Goal: Information Seeking & Learning: Learn about a topic

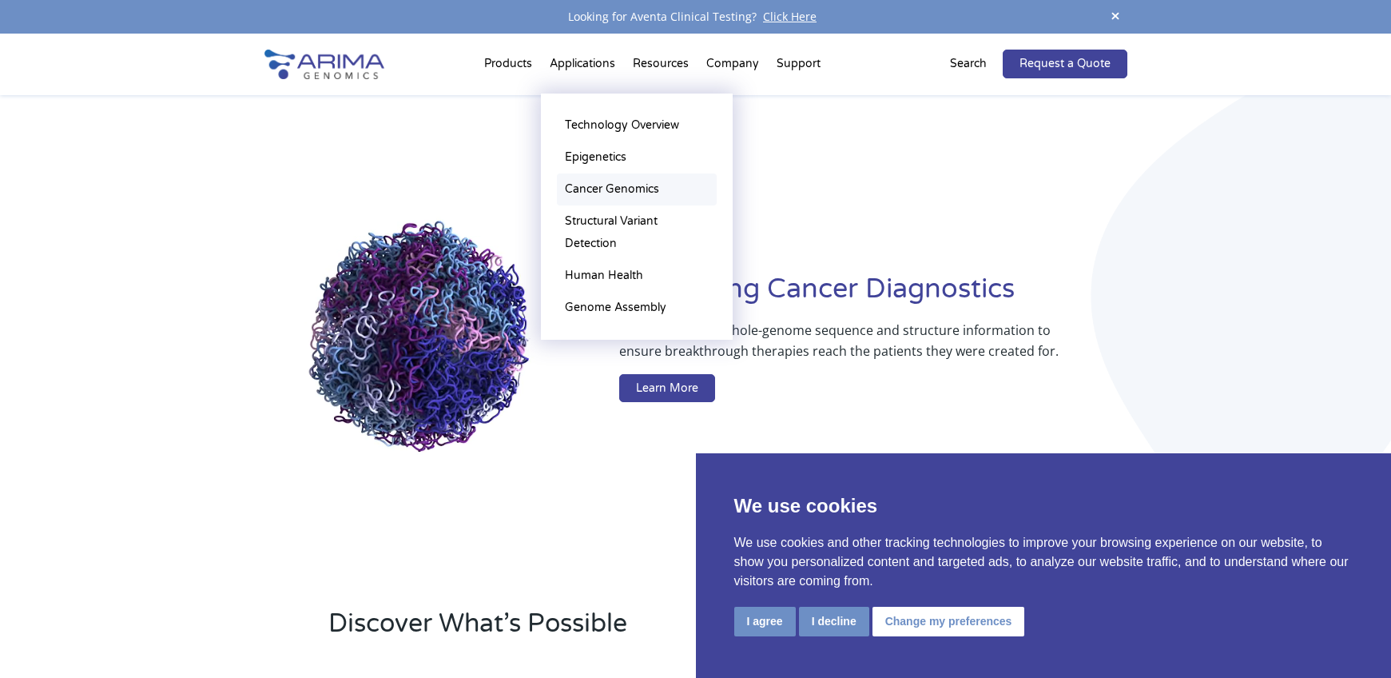
click at [624, 187] on link "Cancer Genomics" at bounding box center [637, 189] width 160 height 32
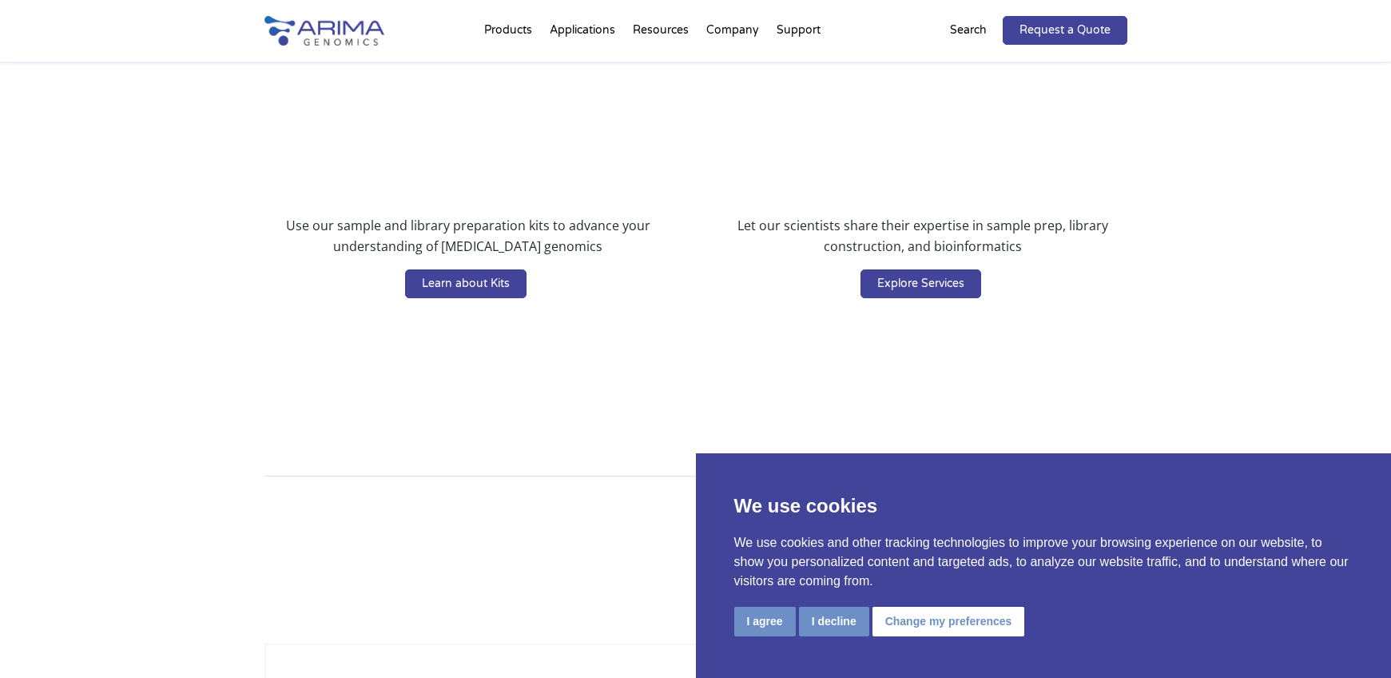
scroll to position [3452, 0]
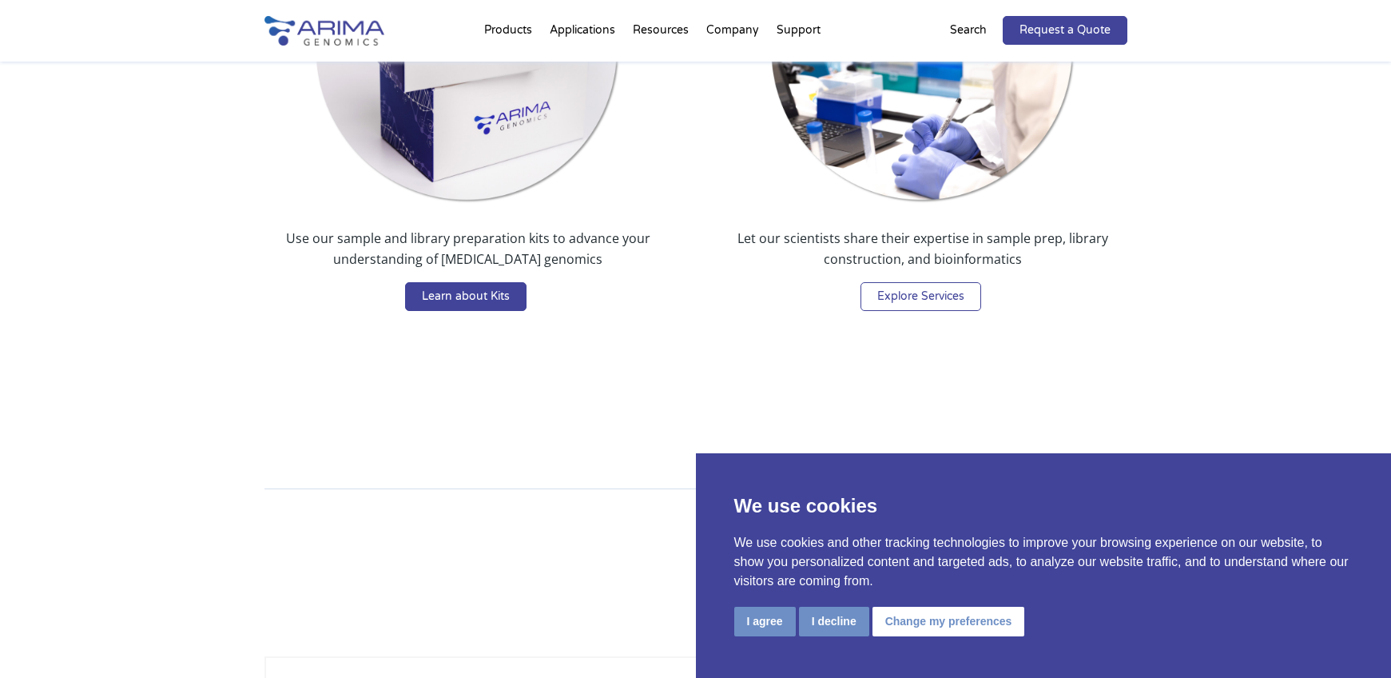
click at [961, 282] on link "Explore Services" at bounding box center [921, 296] width 121 height 29
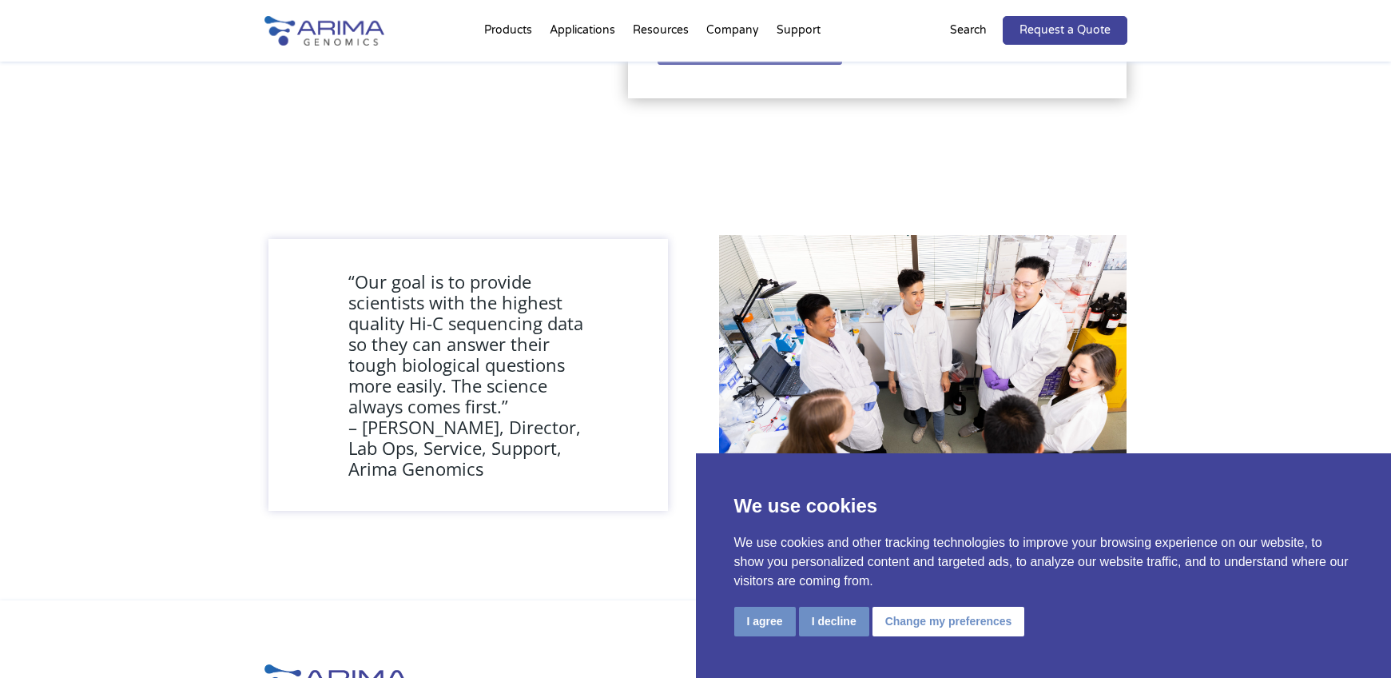
scroll to position [1055, 0]
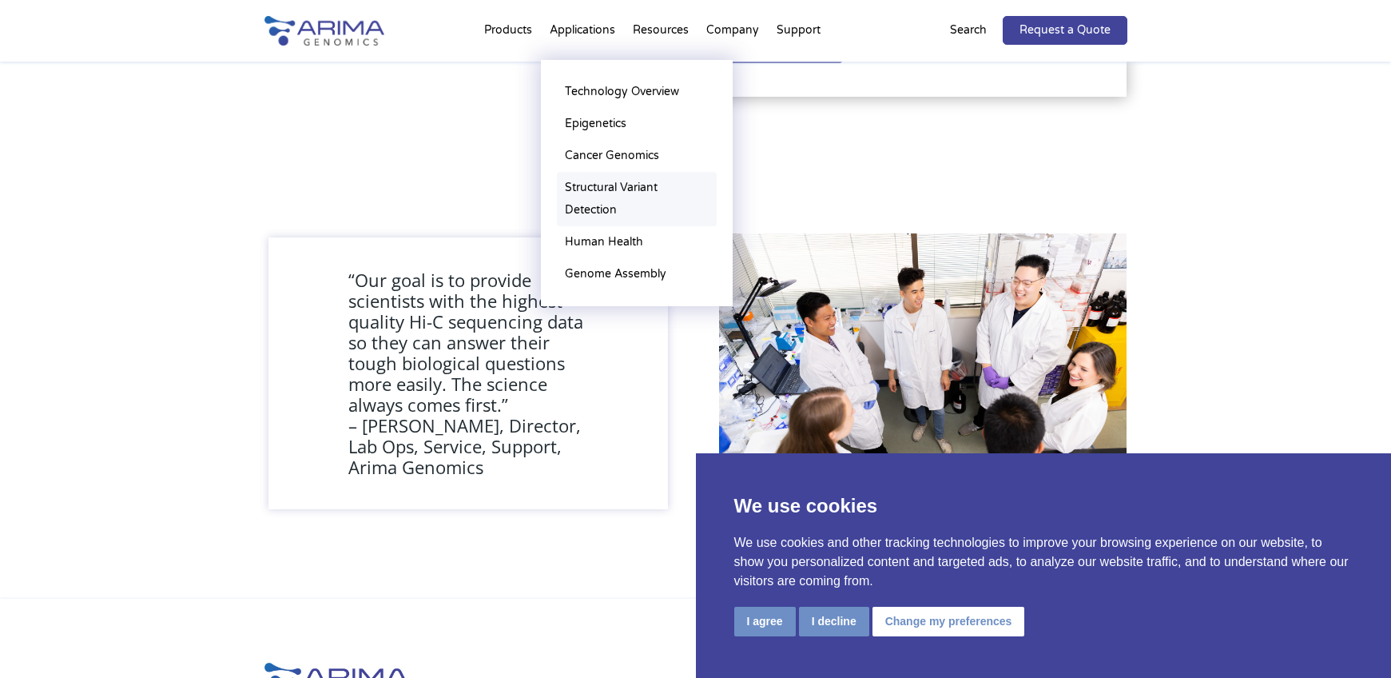
click at [610, 190] on link "Structural Variant Detection" at bounding box center [637, 199] width 160 height 54
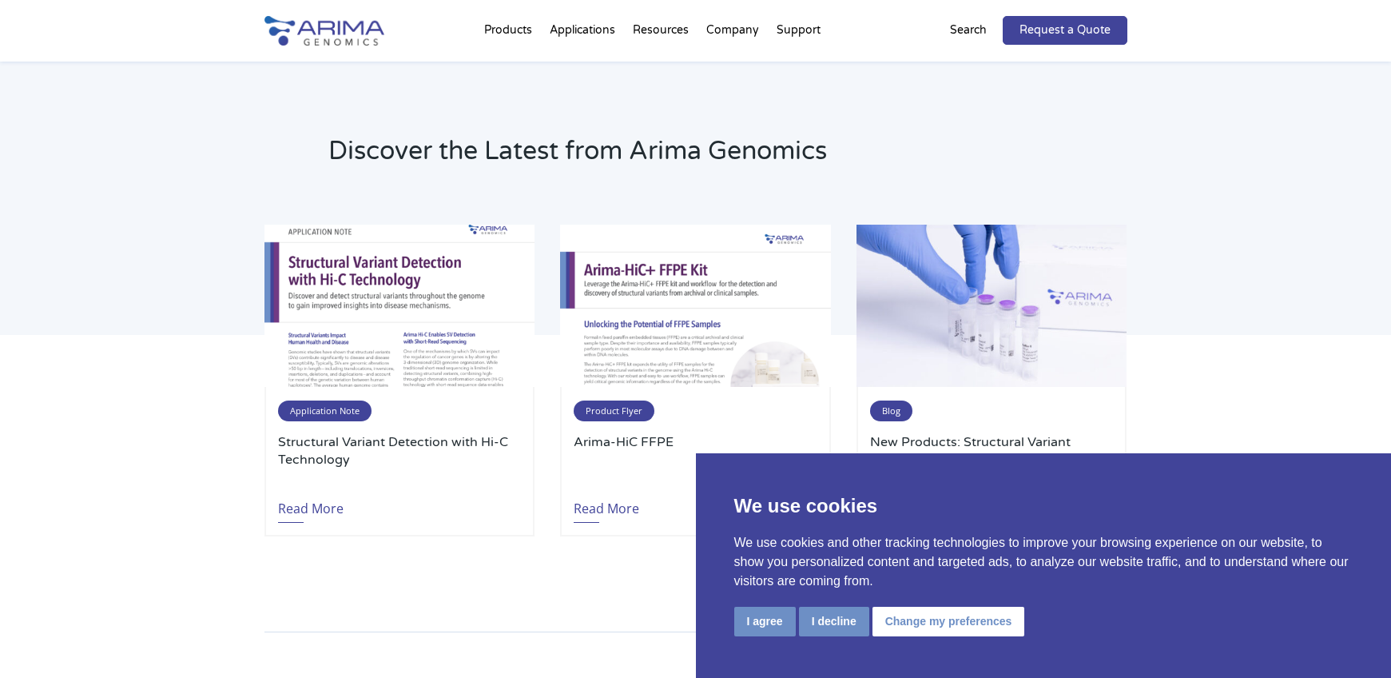
scroll to position [3452, 0]
